Goal: Transaction & Acquisition: Obtain resource

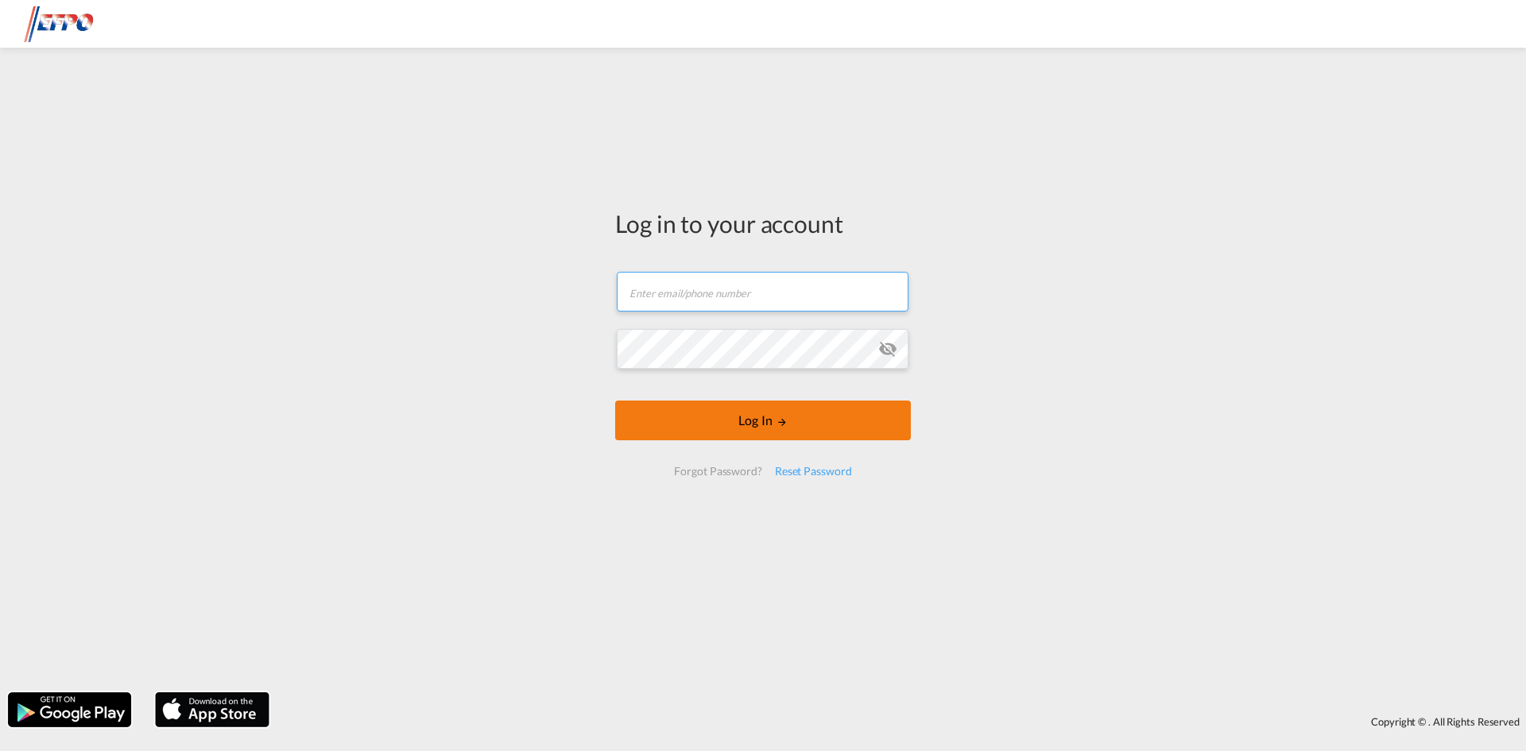
type input "[EMAIL_ADDRESS][DOMAIN_NAME]"
click at [768, 412] on button "Log In" at bounding box center [763, 420] width 296 height 40
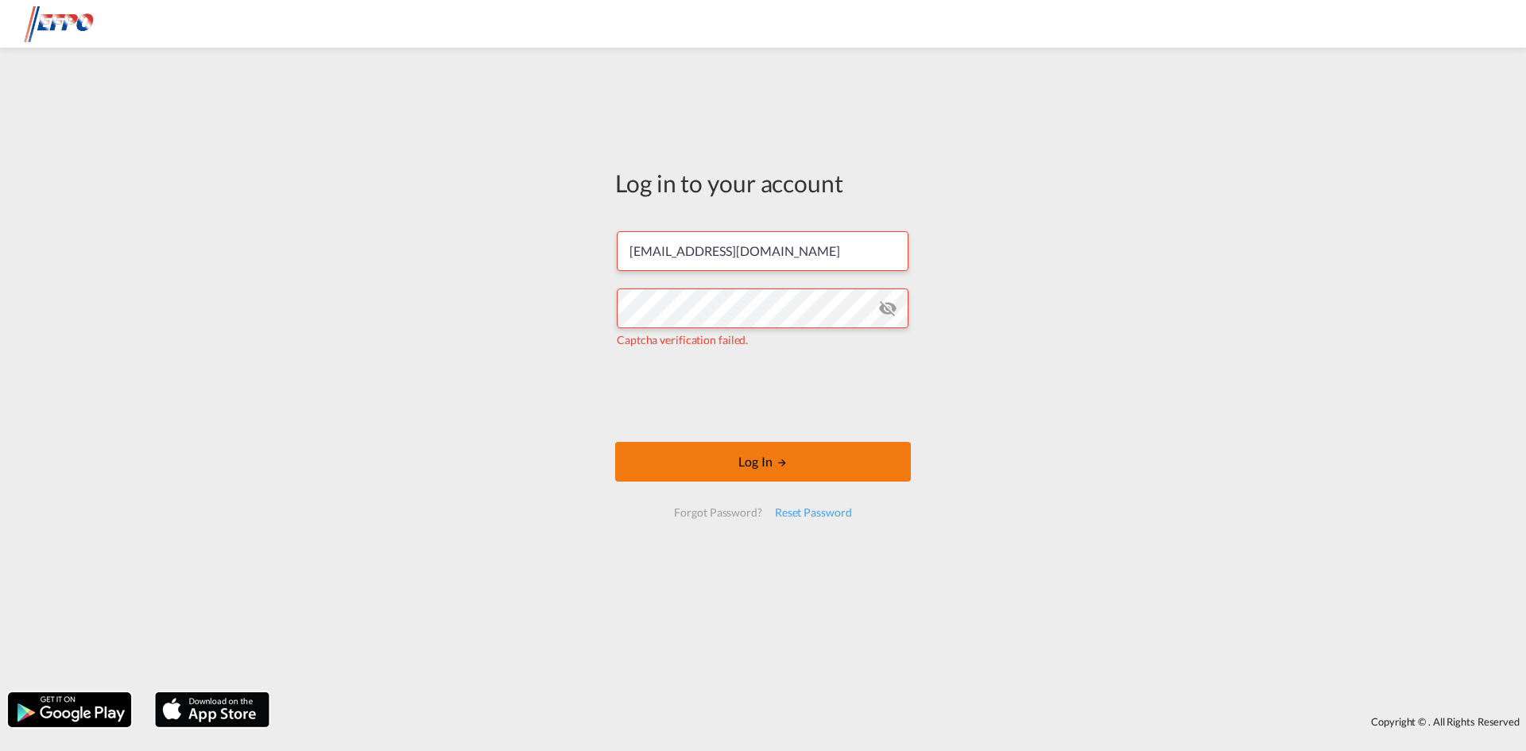
click at [728, 443] on button "Log In" at bounding box center [763, 462] width 296 height 40
click at [759, 455] on button "Log In" at bounding box center [763, 462] width 296 height 40
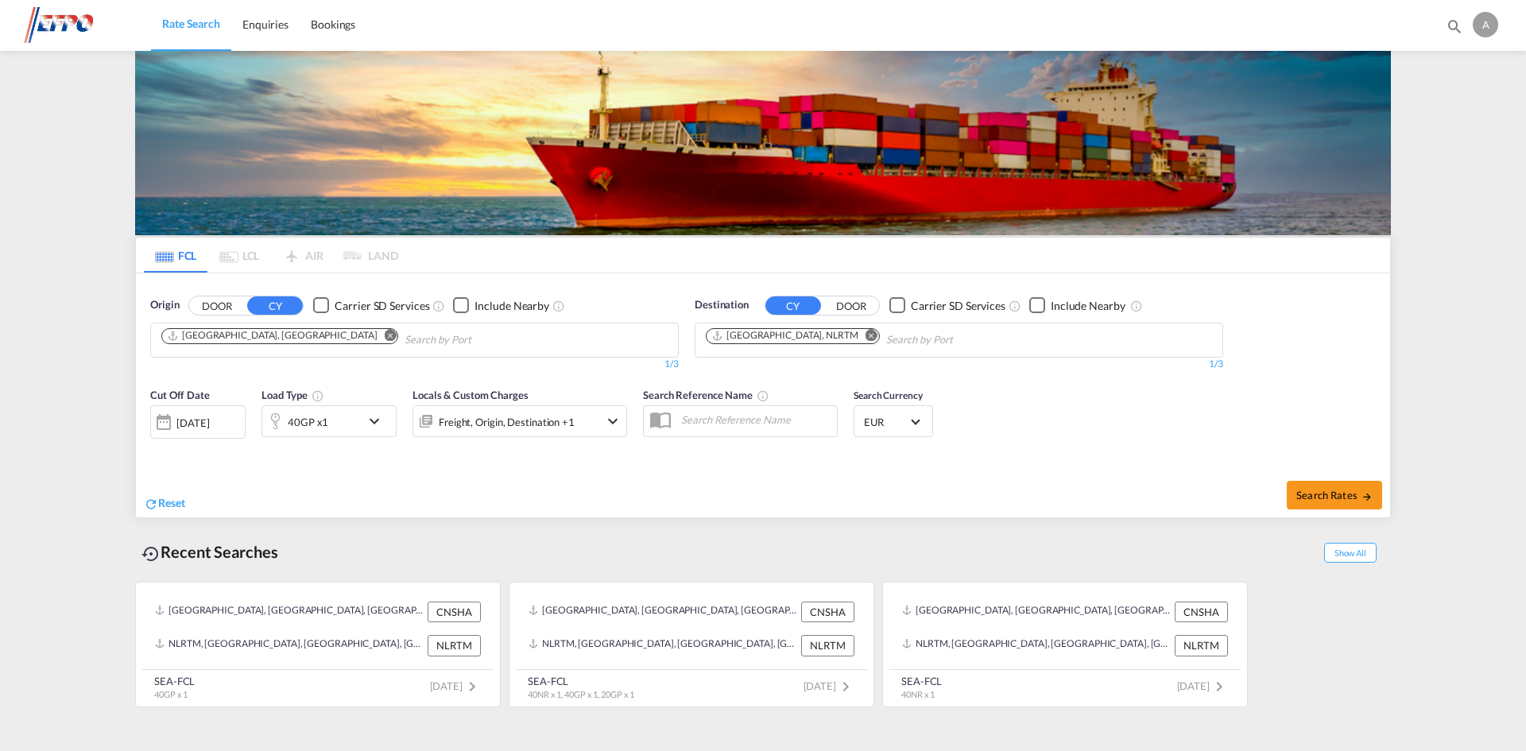
click at [385, 339] on md-icon "Remove" at bounding box center [391, 335] width 12 height 12
click at [865, 333] on md-icon "Remove" at bounding box center [871, 335] width 12 height 12
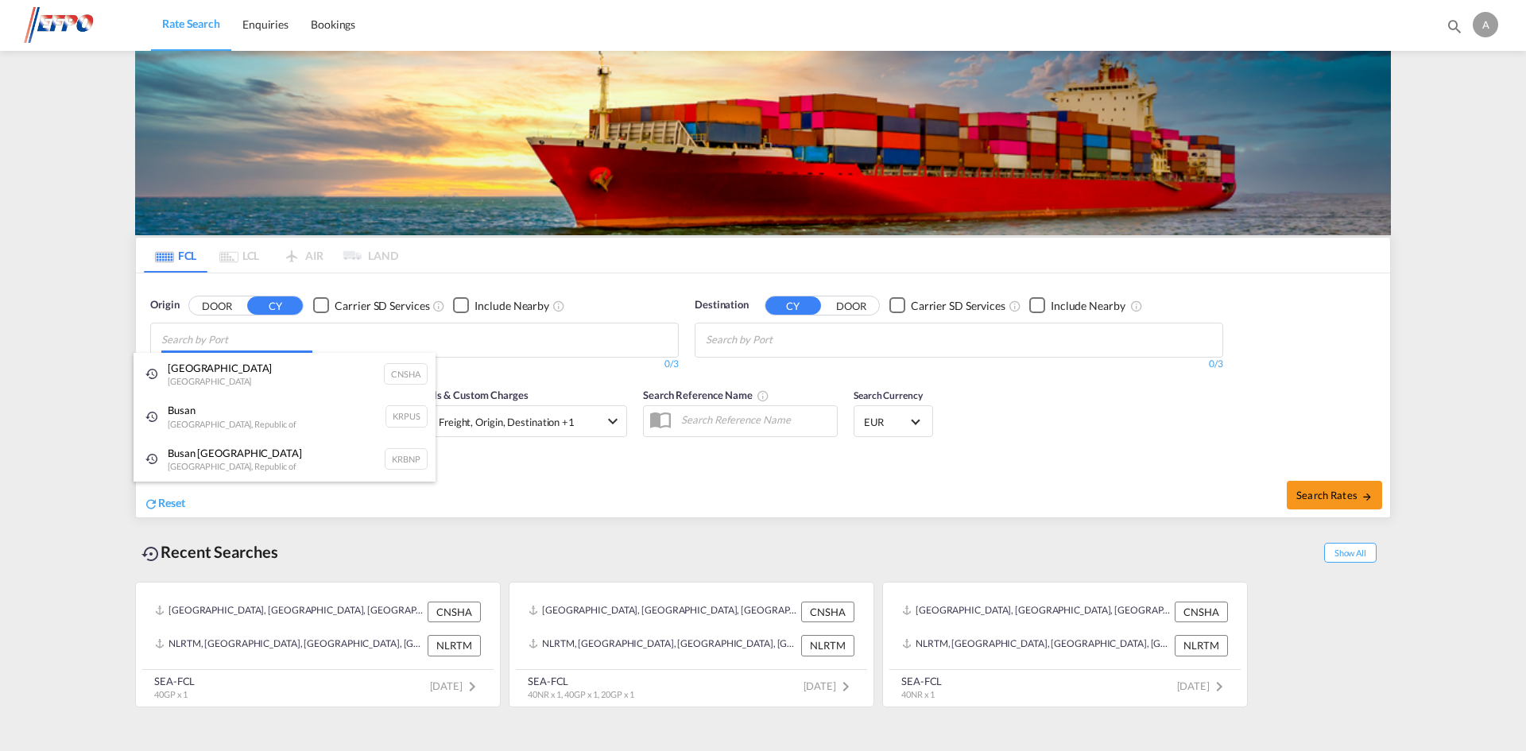
click at [259, 350] on body "Rate Search Enquiries Bookings Rate Search Enquiries Bookings" at bounding box center [763, 375] width 1526 height 751
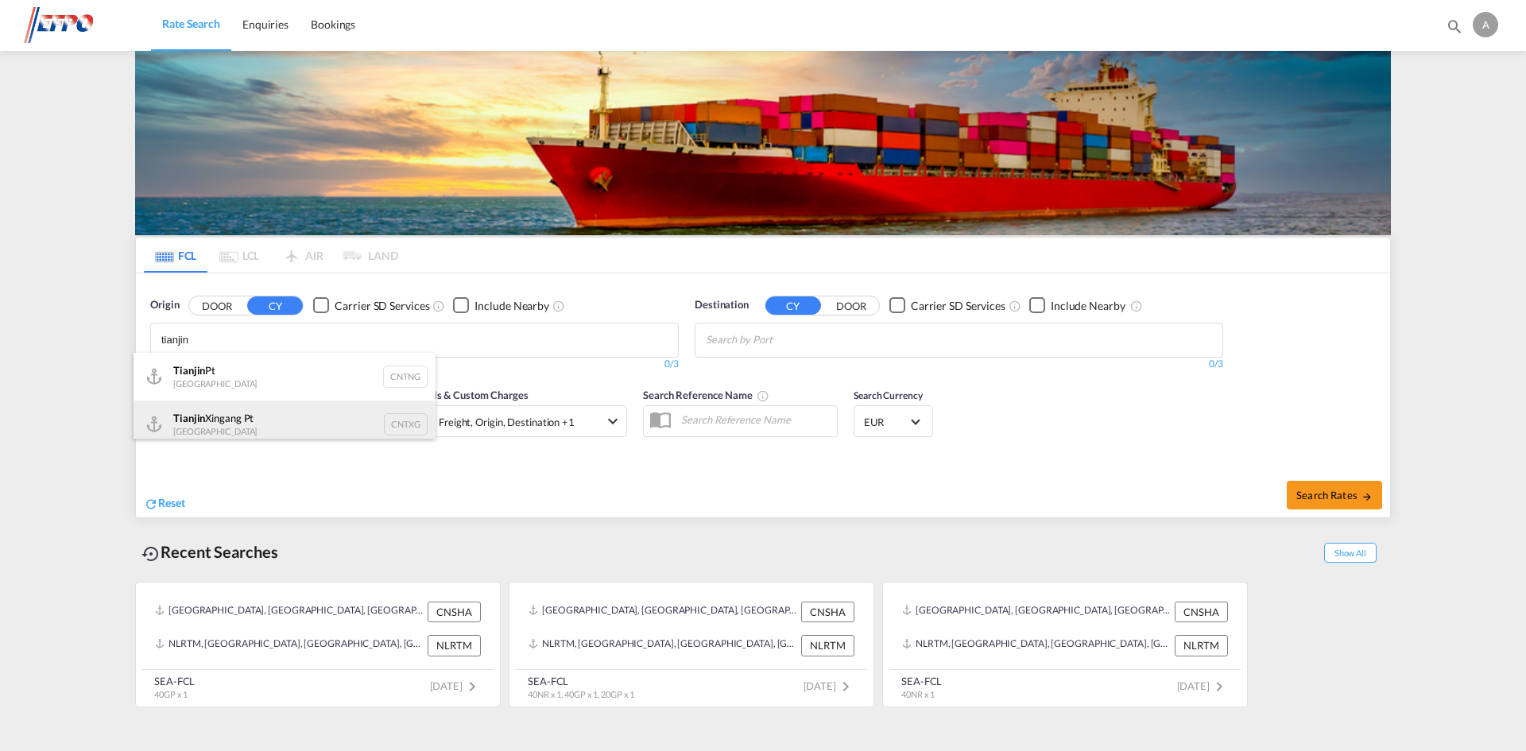
type input "tianjin"
click at [214, 414] on div "Tianjin Xingang Pt China CNTXG" at bounding box center [284, 424] width 302 height 48
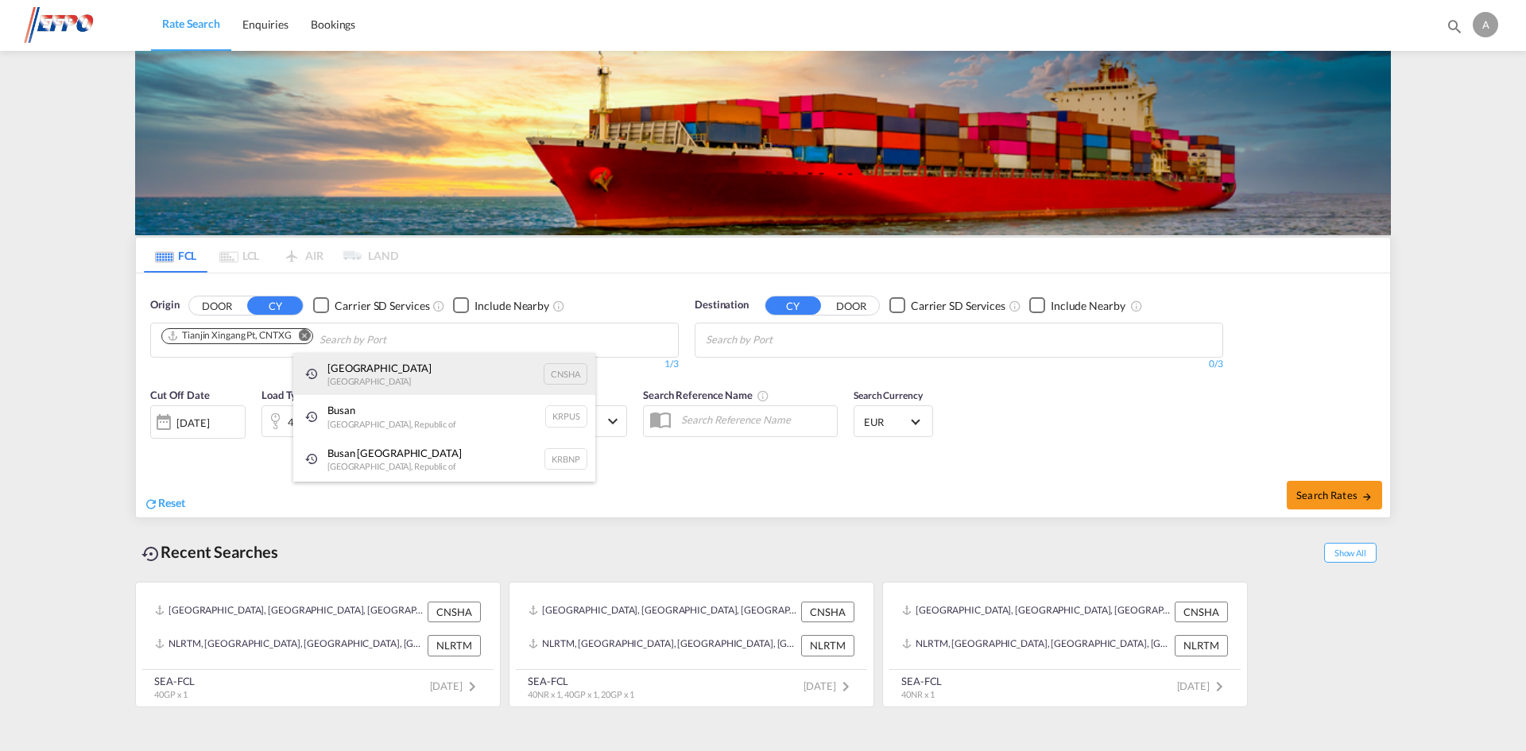
click at [370, 370] on div "Shanghai [GEOGRAPHIC_DATA] CNSHA" at bounding box center [444, 374] width 302 height 43
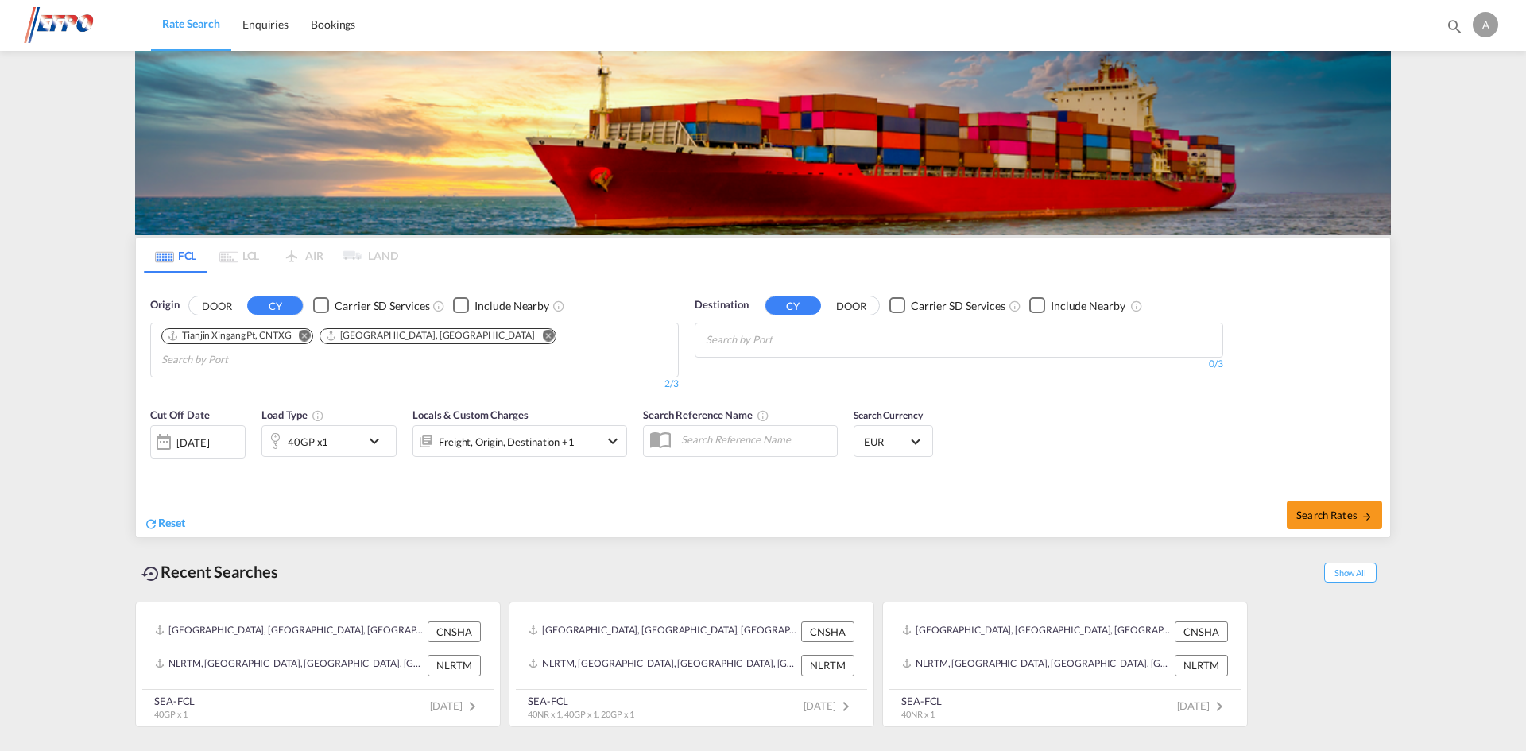
click at [542, 339] on md-icon "Remove" at bounding box center [548, 335] width 12 height 12
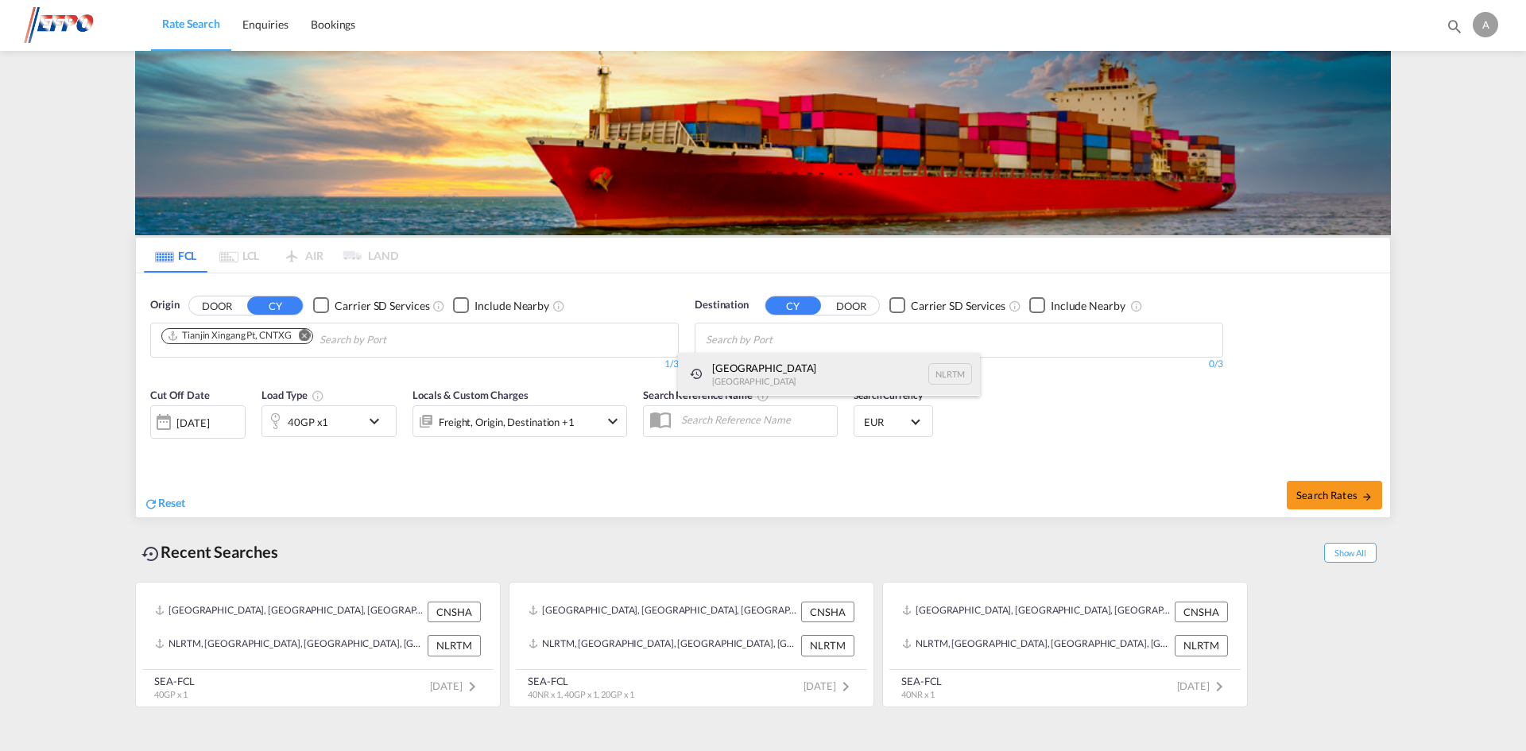
click at [768, 371] on div "[GEOGRAPHIC_DATA] [GEOGRAPHIC_DATA] NLRTM" at bounding box center [829, 374] width 302 height 43
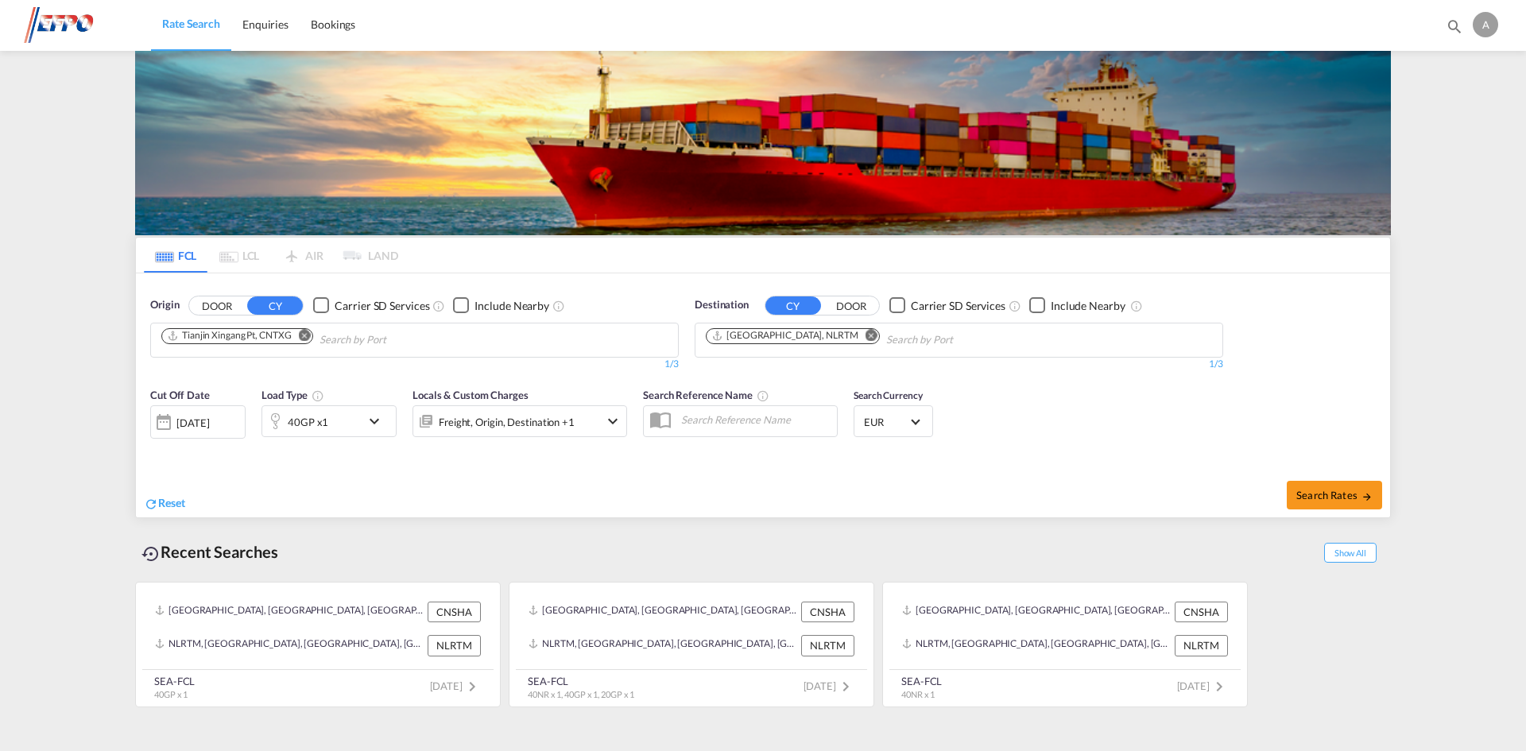
click at [360, 420] on div "40GP x1" at bounding box center [311, 421] width 99 height 32
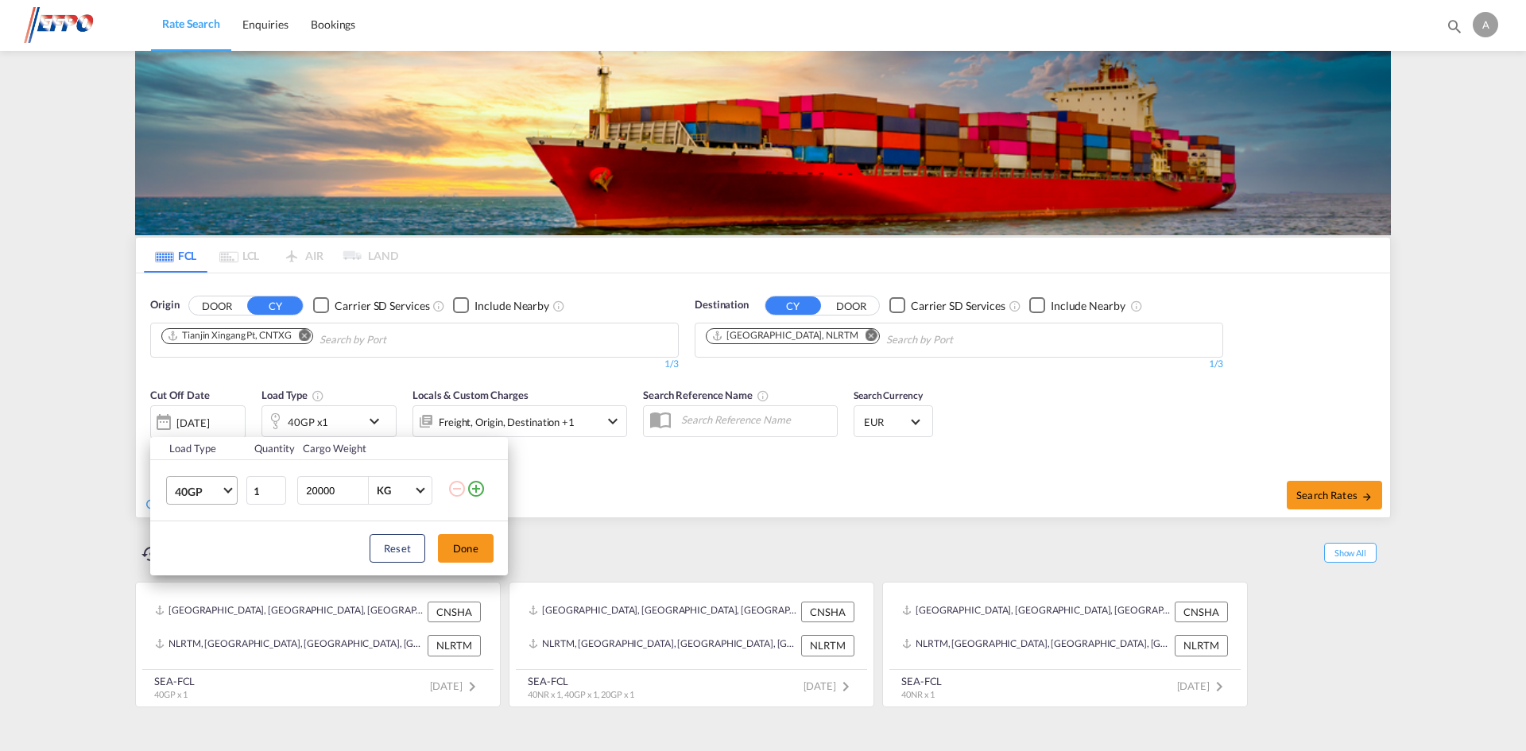
click at [230, 491] on span "Choose: \a40GP" at bounding box center [227, 489] width 9 height 9
click at [200, 550] on div "40NR" at bounding box center [189, 555] width 29 height 16
click at [473, 554] on button "Done" at bounding box center [466, 548] width 56 height 29
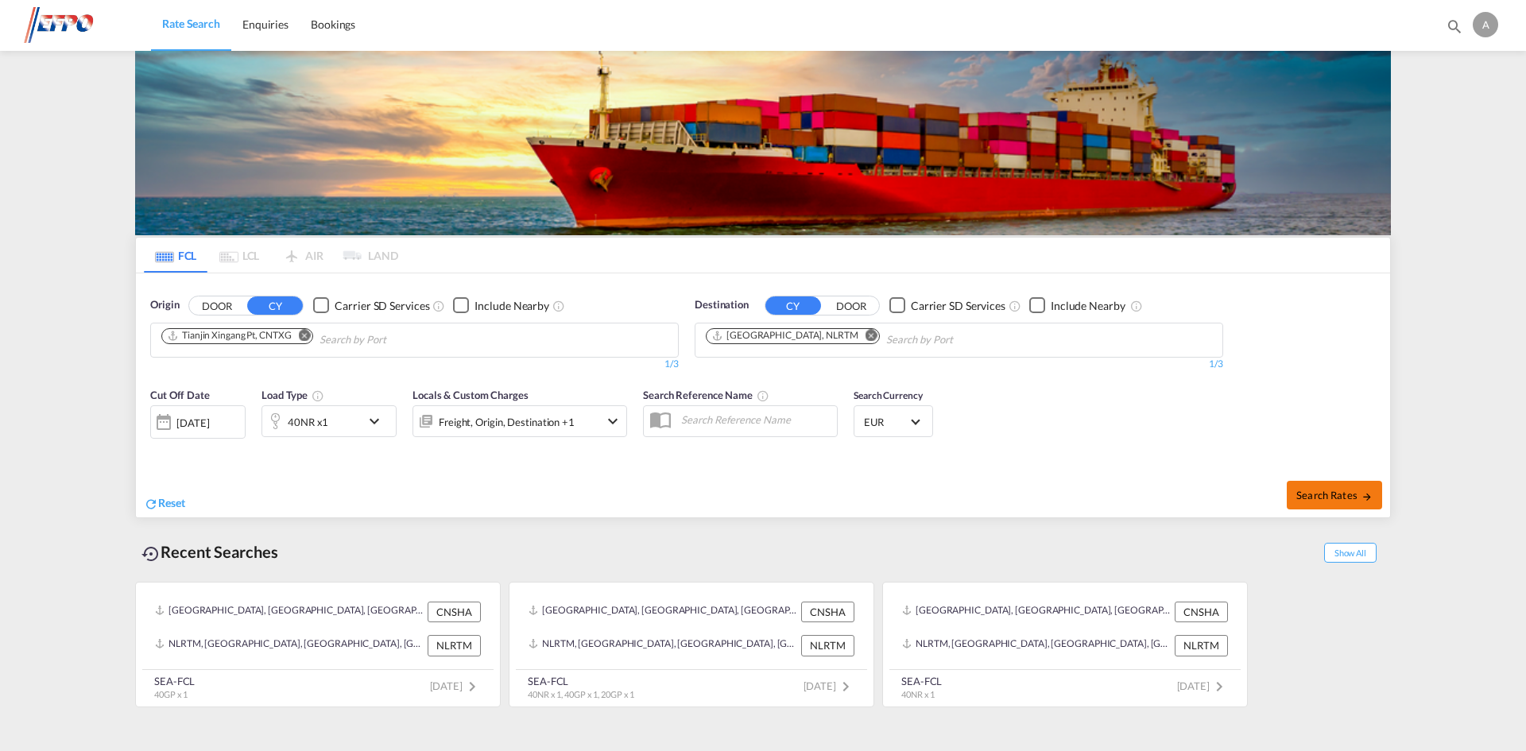
click at [1325, 489] on span "Search Rates" at bounding box center [1334, 495] width 76 height 13
type input "CNTXG to NLRTM / [DATE]"
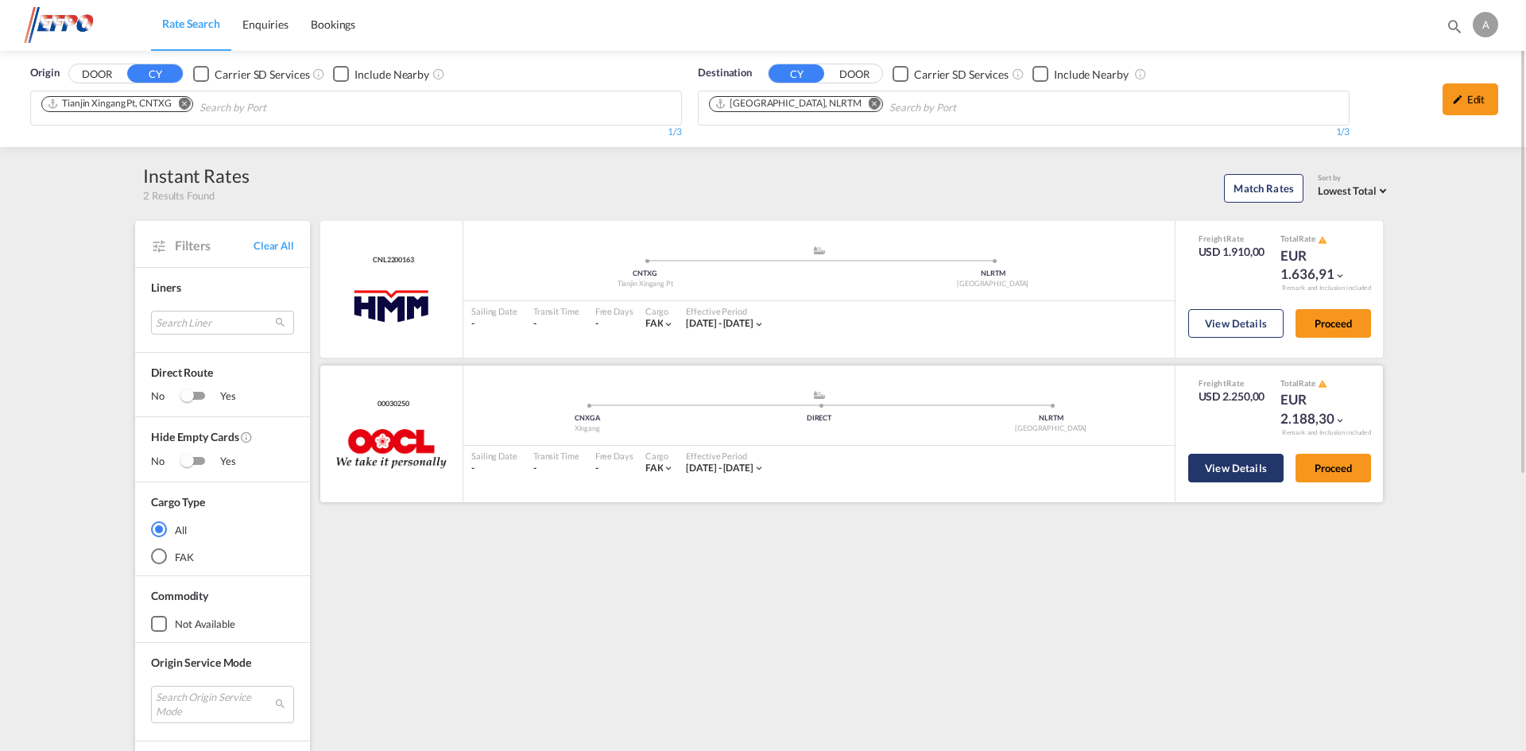
click at [1245, 462] on button "View Details" at bounding box center [1235, 468] width 95 height 29
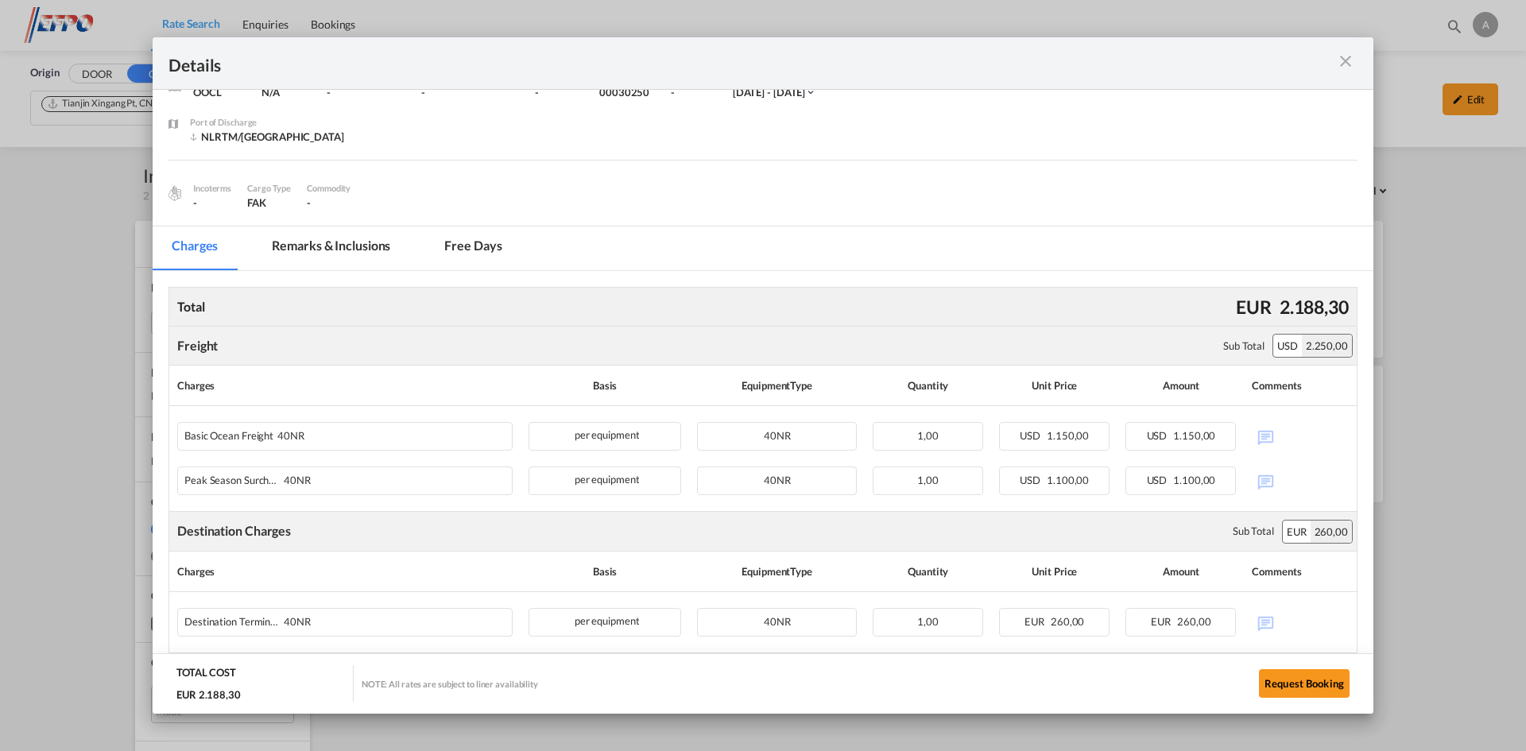
scroll to position [127, 0]
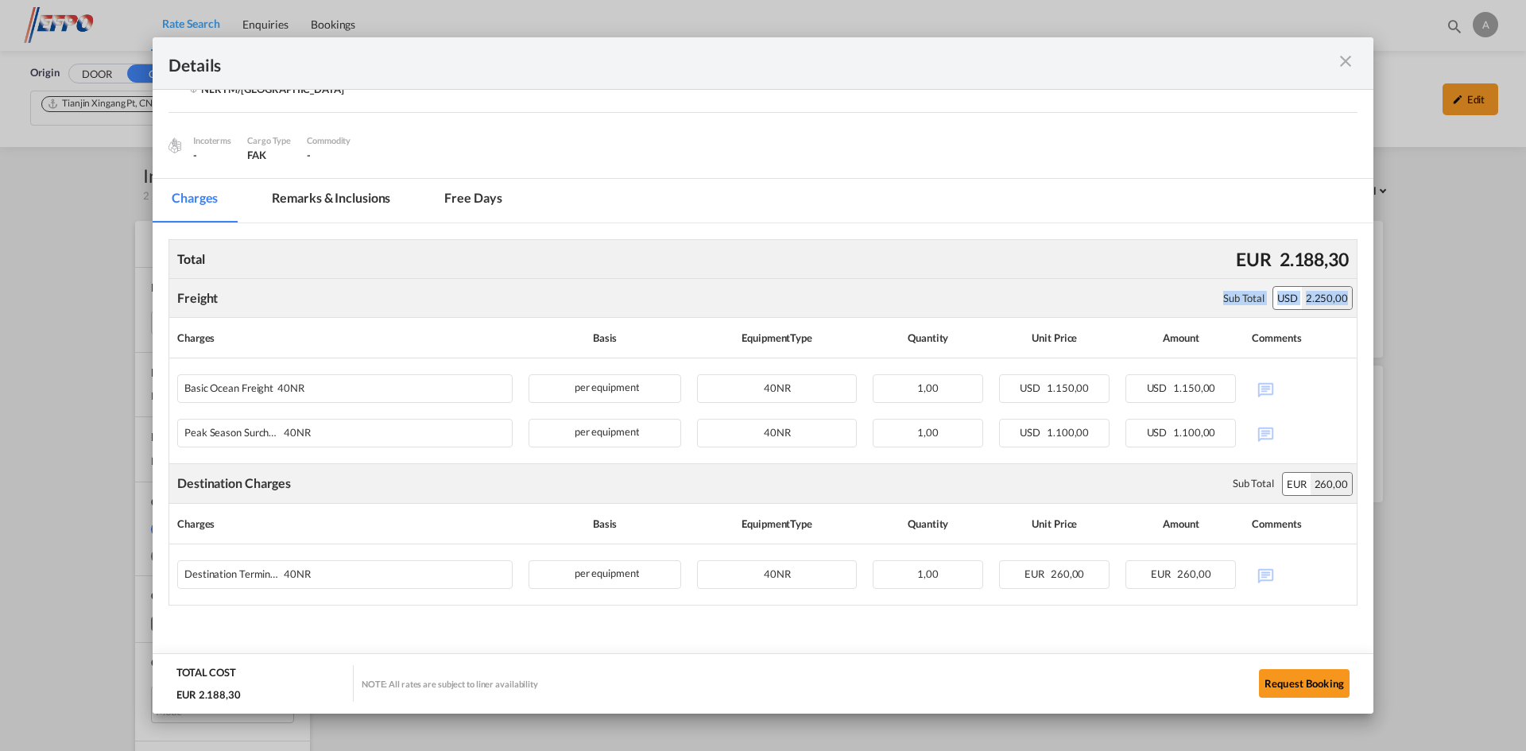
drag, startPoint x: 1212, startPoint y: 297, endPoint x: 1338, endPoint y: 306, distance: 126.6
click at [1338, 306] on div "Sub Total USD 2.250,00" at bounding box center [1283, 298] width 137 height 30
click at [1327, 295] on div "2.250,00" at bounding box center [1327, 298] width 50 height 22
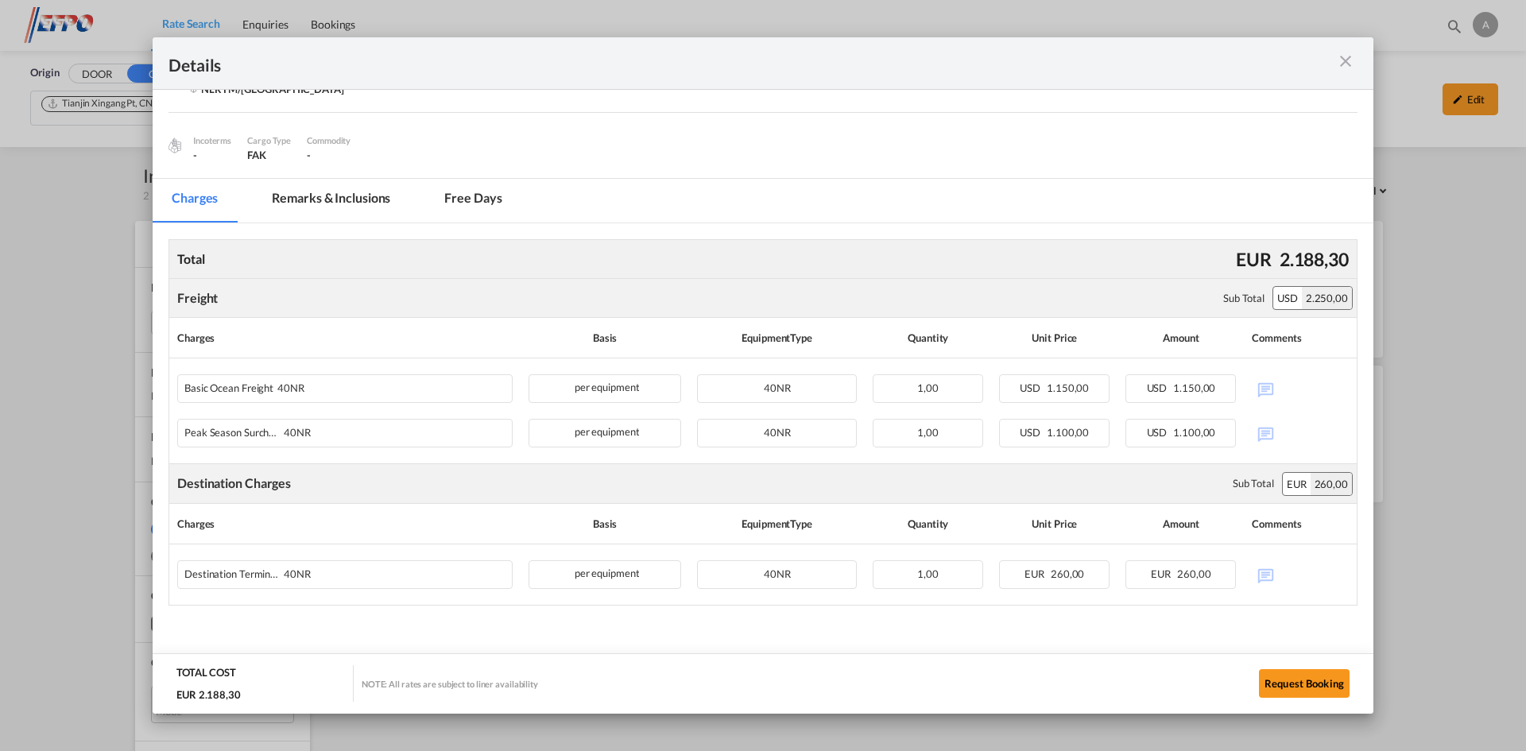
drag, startPoint x: 1290, startPoint y: 296, endPoint x: 1279, endPoint y: 296, distance: 11.1
click at [1288, 296] on div "USD" at bounding box center [1287, 298] width 29 height 22
drag, startPoint x: 1271, startPoint y: 296, endPoint x: 1325, endPoint y: 296, distance: 53.2
click at [1325, 296] on div "USD 2.250,00" at bounding box center [1312, 298] width 80 height 24
click at [1306, 296] on div "2.250,00" at bounding box center [1327, 298] width 50 height 22
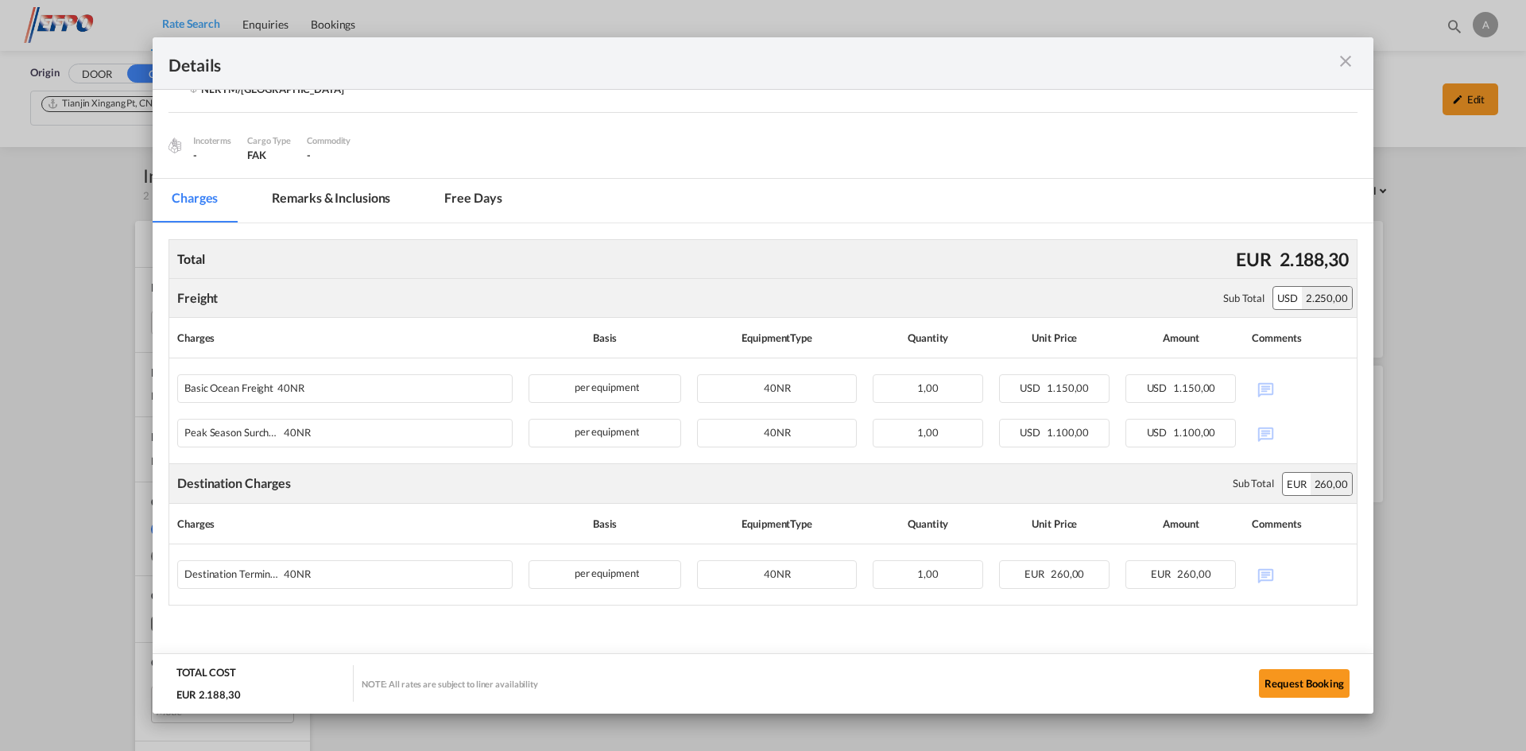
click at [1351, 64] on md-icon "icon-close m-3 fg-AAA8AD cursor" at bounding box center [1345, 61] width 19 height 19
